Goal: Task Accomplishment & Management: Manage account settings

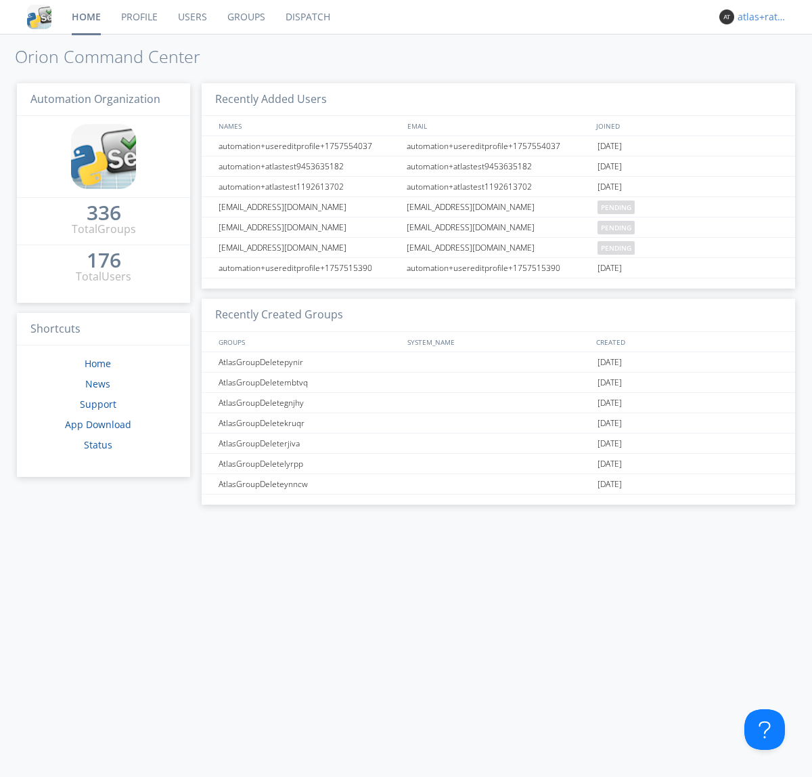
click at [760, 17] on div "atlas+ratelimit" at bounding box center [763, 17] width 51 height 14
click at [770, 71] on div "Log Out" at bounding box center [770, 72] width 70 height 24
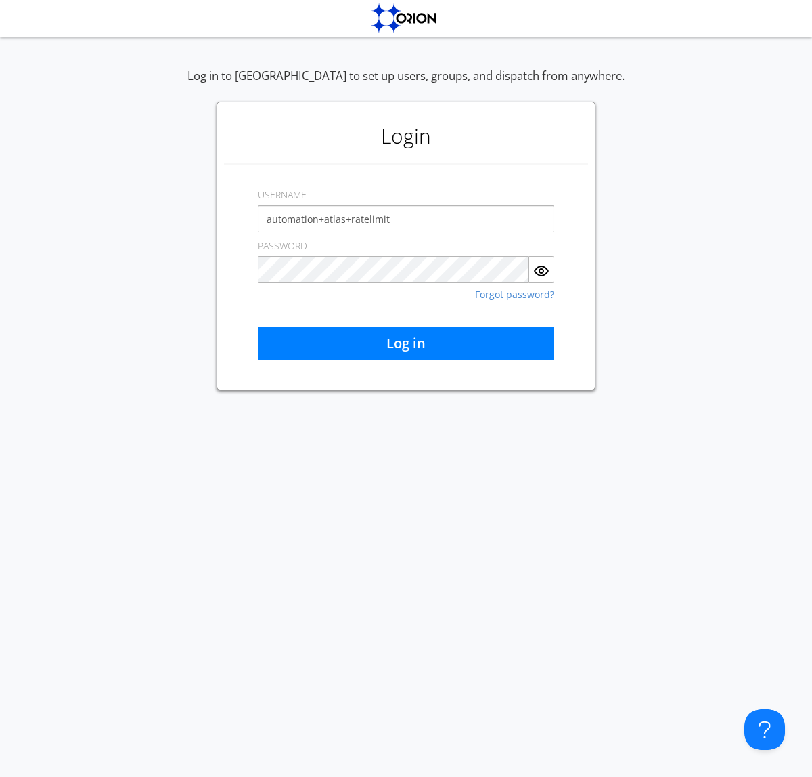
type input "automation+atlas+ratelimit"
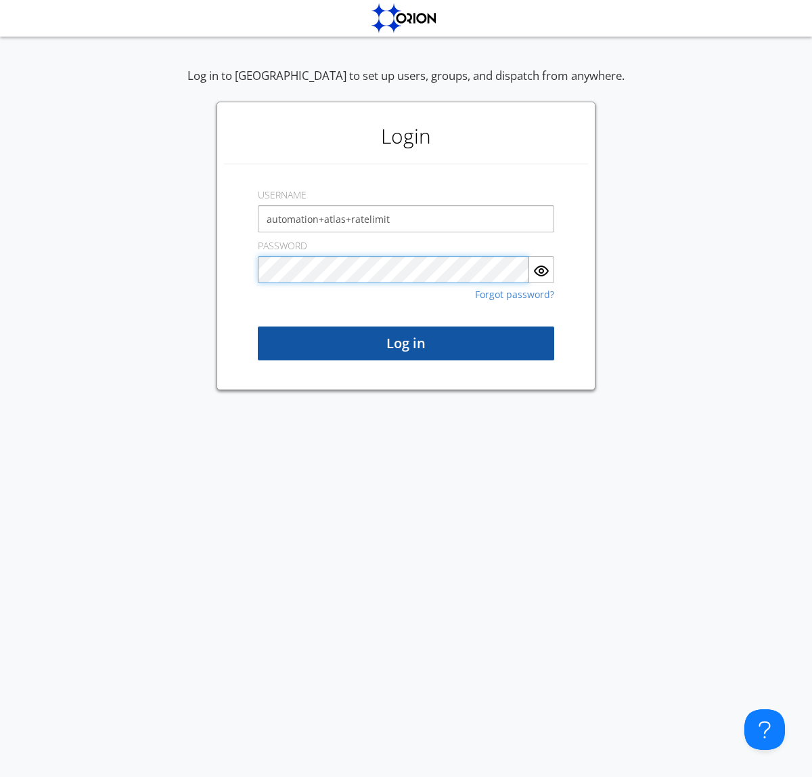
click at [406, 343] on button "Log in" at bounding box center [406, 343] width 297 height 34
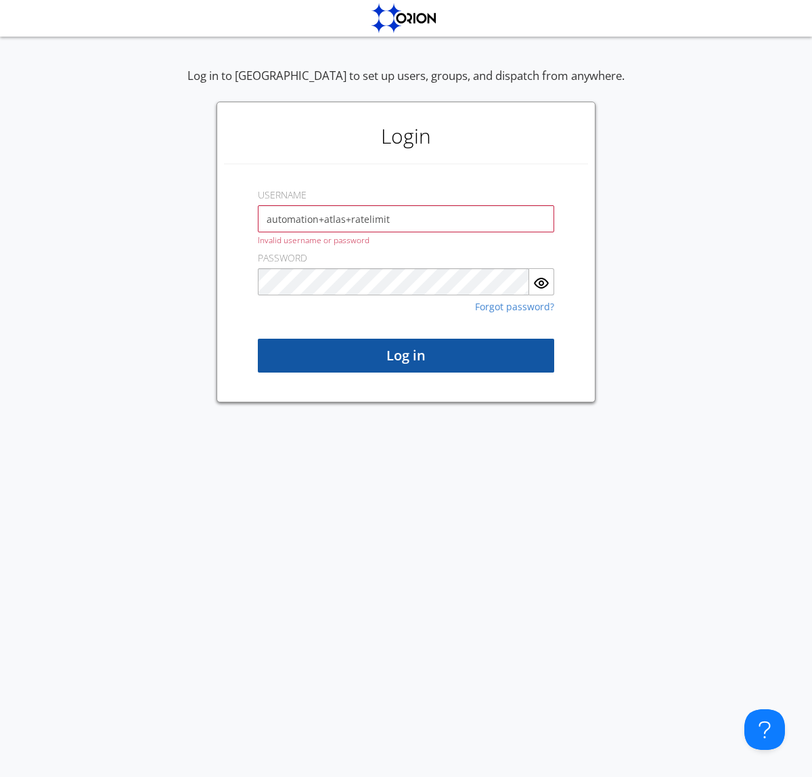
click at [406, 355] on button "Log in" at bounding box center [406, 356] width 297 height 34
